Goal: Task Accomplishment & Management: Manage account settings

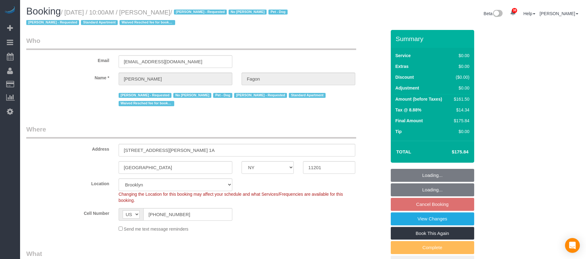
select select "NY"
select select "1"
select select "2"
select select "string:stripe-pm_1N7MCH4VGloSiKo7X7U6WIVW"
select select "spot3"
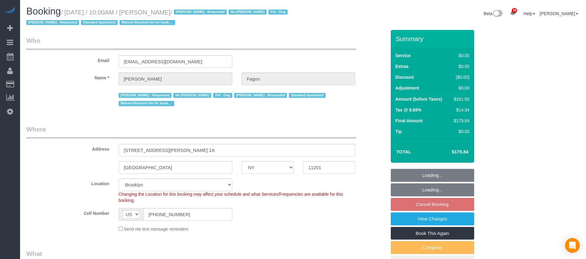
select select "number:60"
select select "number:74"
select select "number:13"
select select "number:5"
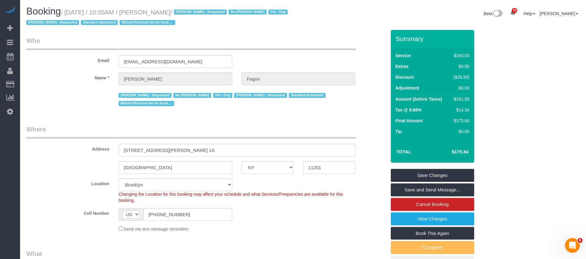
drag, startPoint x: 65, startPoint y: 13, endPoint x: 186, endPoint y: 9, distance: 121.1
click at [186, 9] on small "/ October 13, 2025 / 10:00AM / Olivia Fagon / Andrea Thomas - Requested No Warr…" at bounding box center [157, 17] width 263 height 17
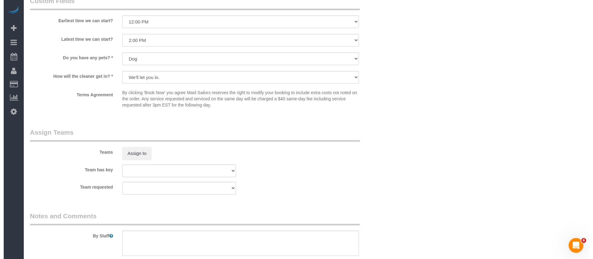
scroll to position [834, 0]
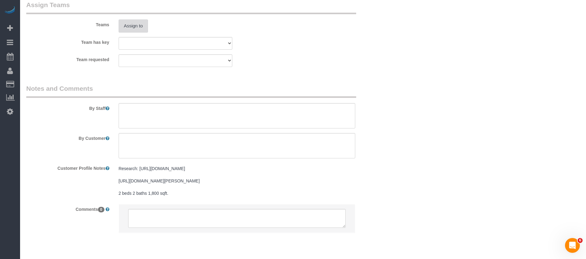
click at [131, 28] on button "Assign to" at bounding box center [134, 25] width 30 height 13
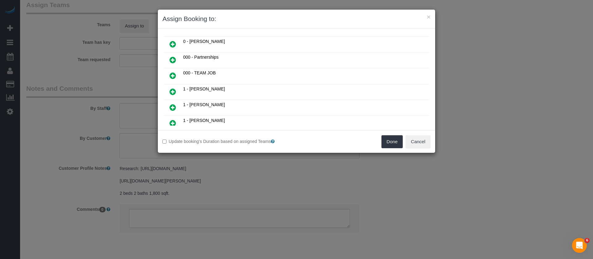
scroll to position [93, 0]
click at [173, 78] on icon at bounding box center [173, 76] width 6 height 7
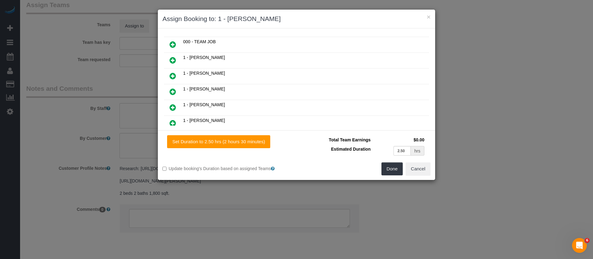
scroll to position [108, 0]
click at [395, 169] on button "Done" at bounding box center [392, 168] width 22 height 13
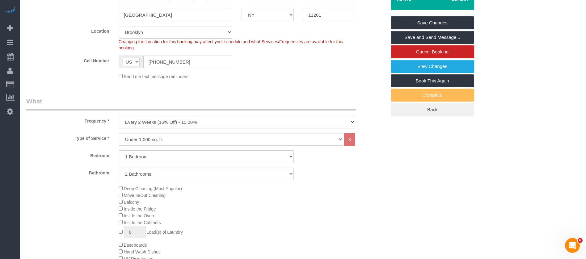
scroll to position [93, 0]
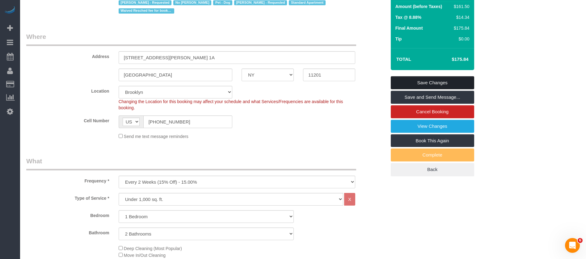
click at [447, 82] on link "Save Changes" at bounding box center [432, 82] width 83 height 13
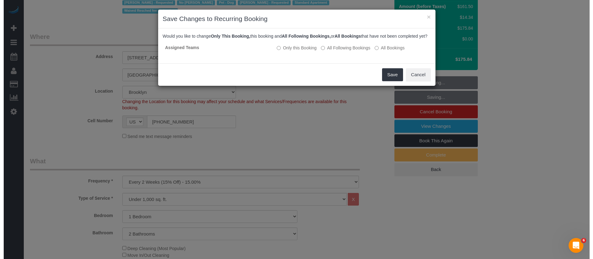
scroll to position [0, 0]
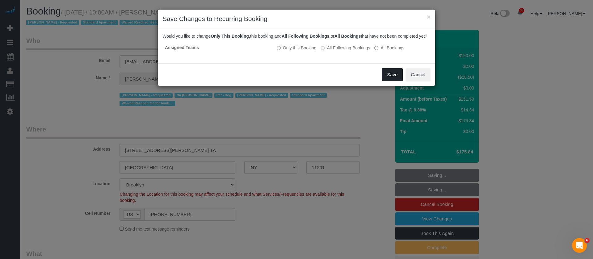
click at [388, 79] on button "Save" at bounding box center [392, 74] width 21 height 13
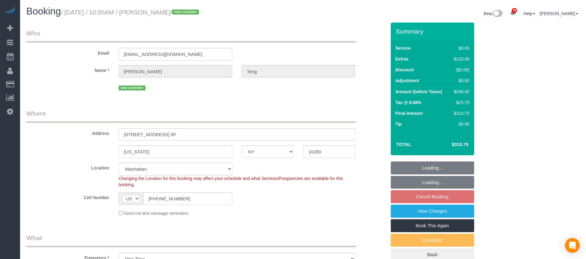
select select "NY"
select select "1"
select select "spot3"
select select "number:89"
select select "number:90"
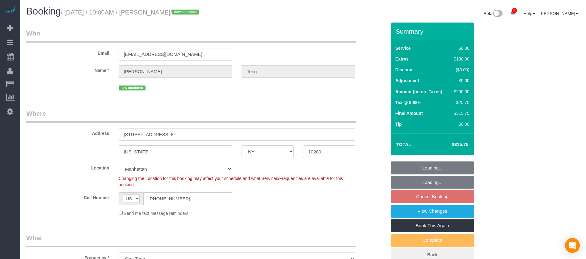
select select "number:15"
select select "number:5"
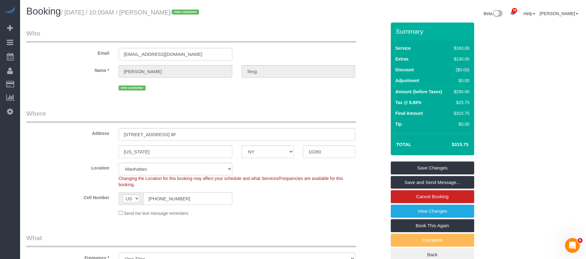
drag, startPoint x: 66, startPoint y: 10, endPoint x: 208, endPoint y: 38, distance: 144.5
click at [186, 11] on small "/ October 13, 2025 / 10:00AM / Jessica Teng / new customer" at bounding box center [131, 12] width 140 height 7
copy small "October 13, 2025 / 10:00AM / Jessica Teng"
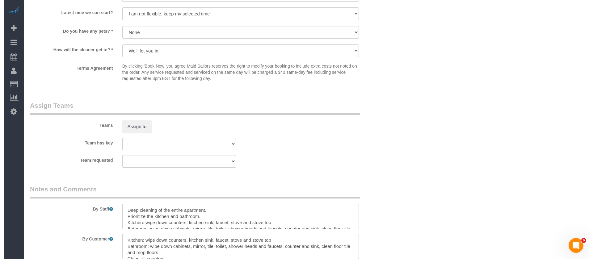
scroll to position [787, 0]
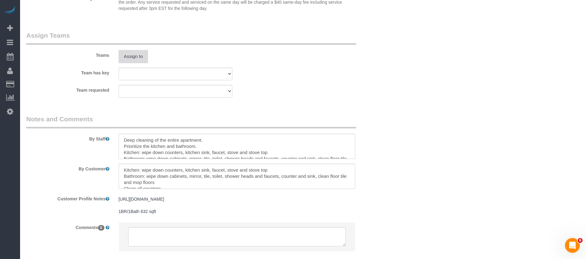
click at [131, 54] on button "Assign to" at bounding box center [134, 56] width 30 height 13
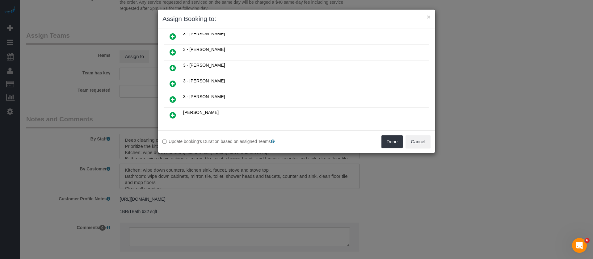
scroll to position [324, 0]
drag, startPoint x: 174, startPoint y: 49, endPoint x: 371, endPoint y: 108, distance: 205.4
click at [174, 49] on icon at bounding box center [173, 50] width 6 height 7
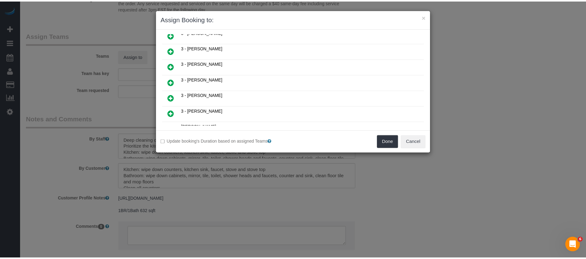
scroll to position [339, 0]
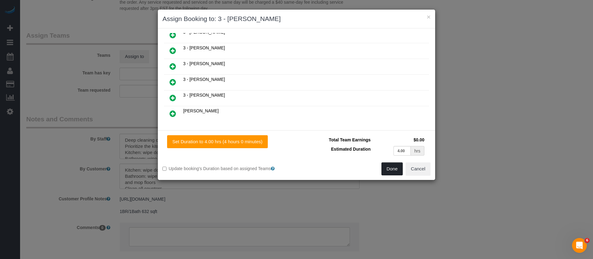
click at [393, 169] on button "Done" at bounding box center [392, 168] width 22 height 13
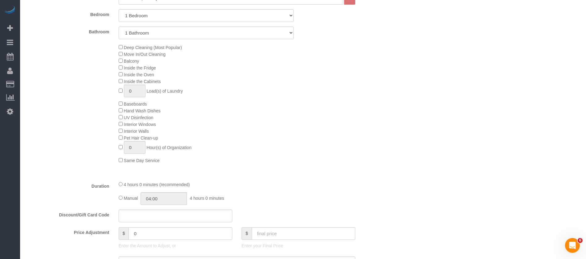
scroll to position [93, 0]
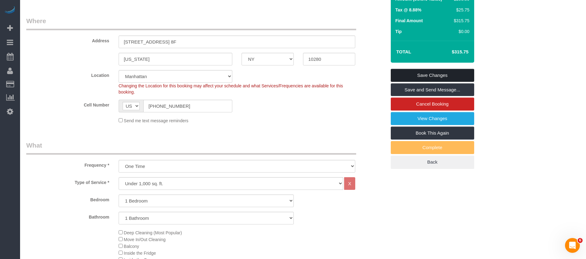
click at [443, 71] on link "Save Changes" at bounding box center [432, 75] width 83 height 13
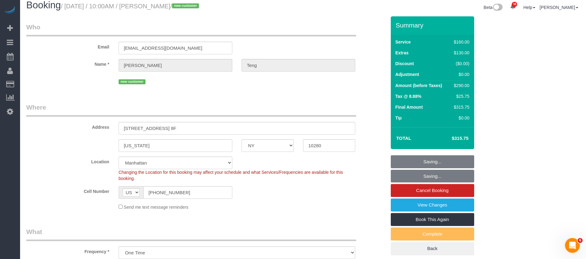
scroll to position [0, 0]
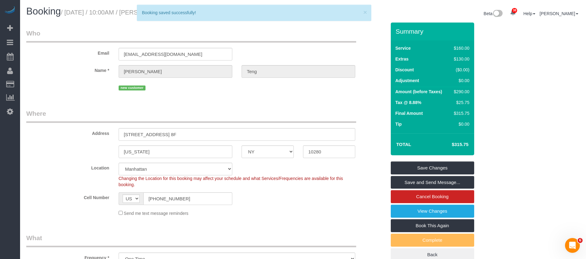
select select "**********"
